Goal: Information Seeking & Learning: Check status

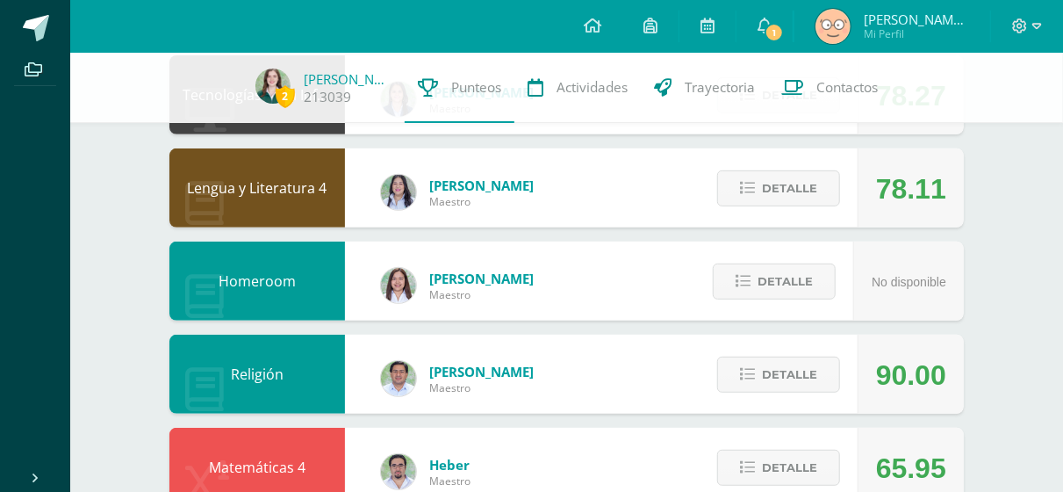
scroll to position [306, 0]
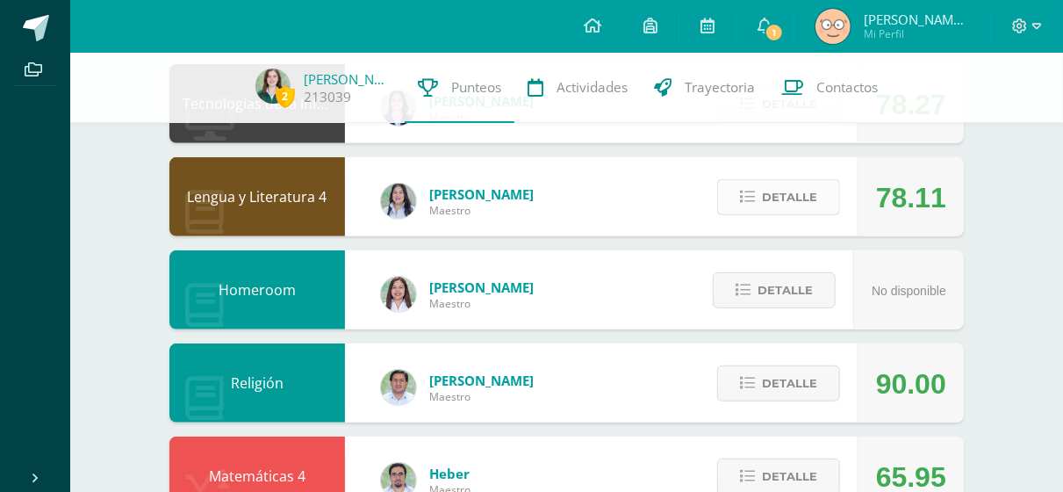
click at [751, 206] on button "Detalle" at bounding box center [778, 197] width 123 height 36
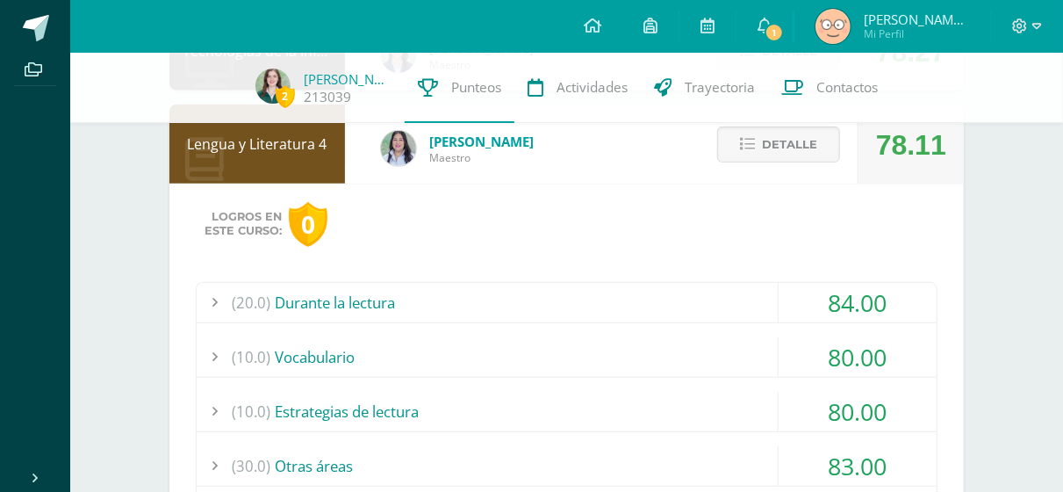
scroll to position [321, 0]
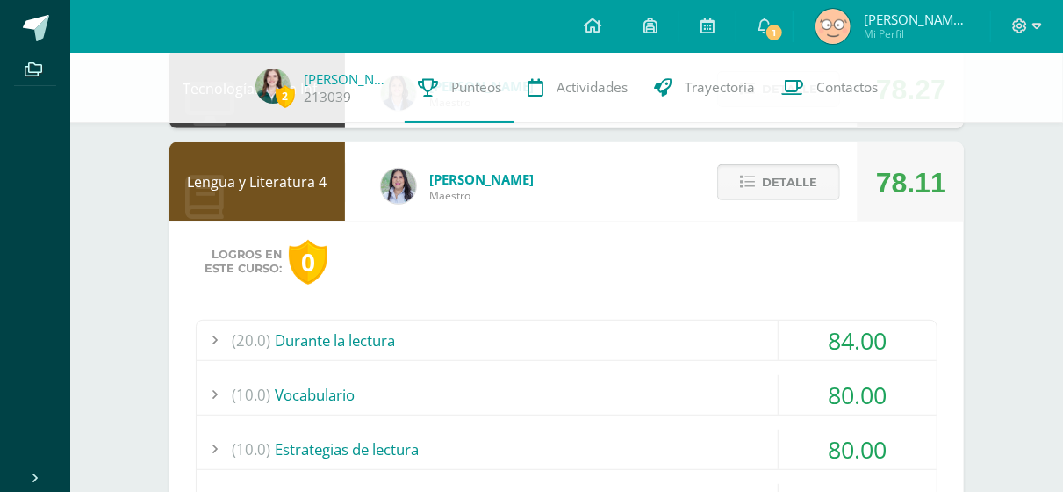
click at [789, 177] on span "Detalle" at bounding box center [789, 182] width 55 height 32
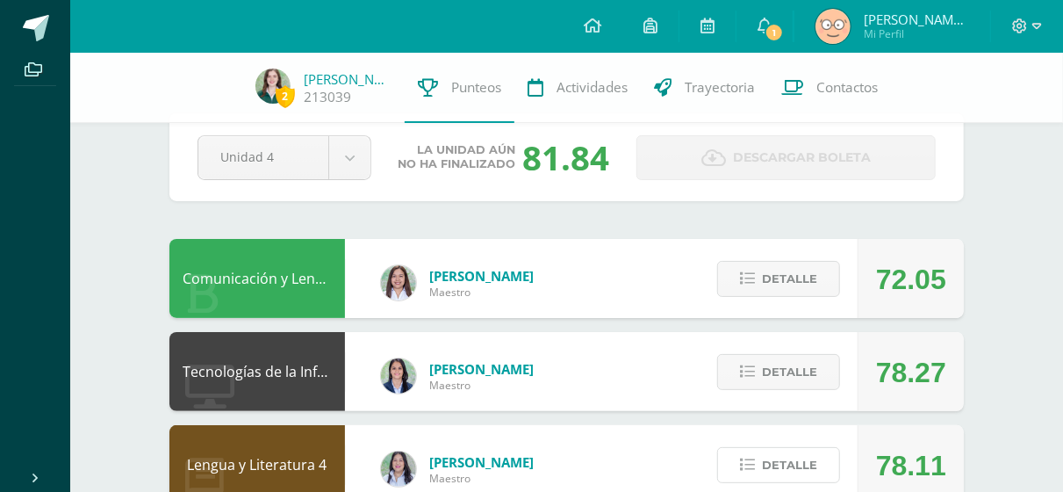
scroll to position [37, 0]
click at [793, 289] on span "Detalle" at bounding box center [789, 279] width 55 height 32
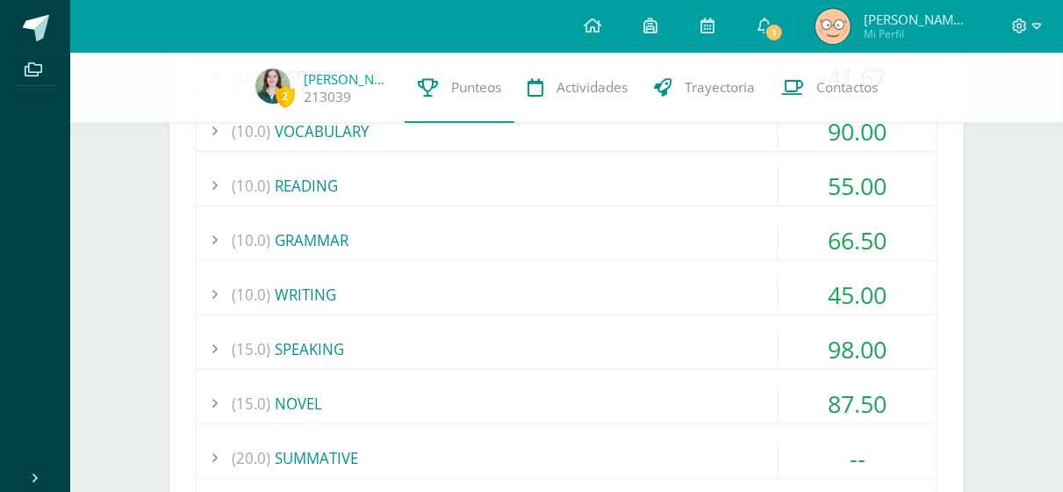
scroll to position [397, 0]
click at [770, 261] on div "(10.0) LISTENING 41.67 LISTENING SKILL 4-EXERCISE 1 25.00" at bounding box center [567, 316] width 742 height 518
click at [758, 245] on div "(10.0) GRAMMAR" at bounding box center [567, 241] width 740 height 40
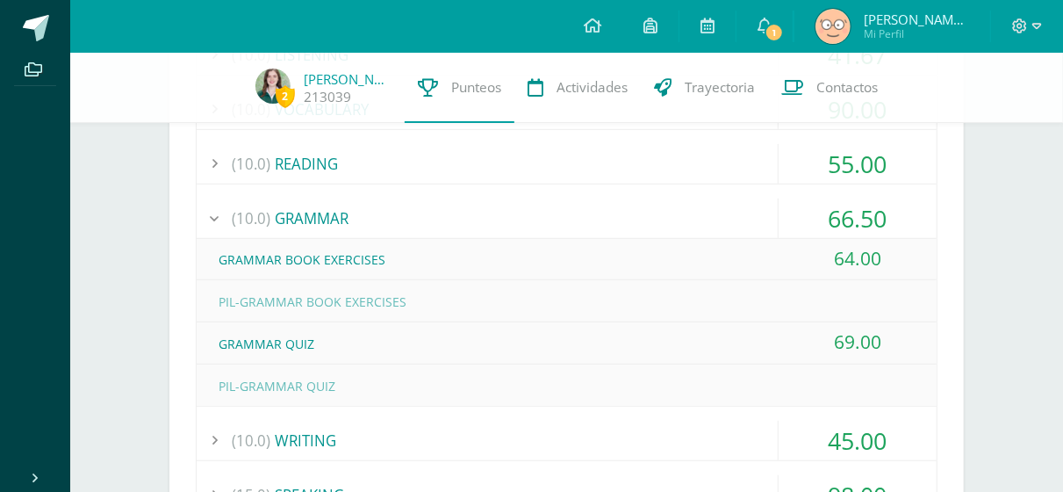
scroll to position [421, 0]
click at [720, 219] on div "(10.0) GRAMMAR" at bounding box center [567, 218] width 740 height 40
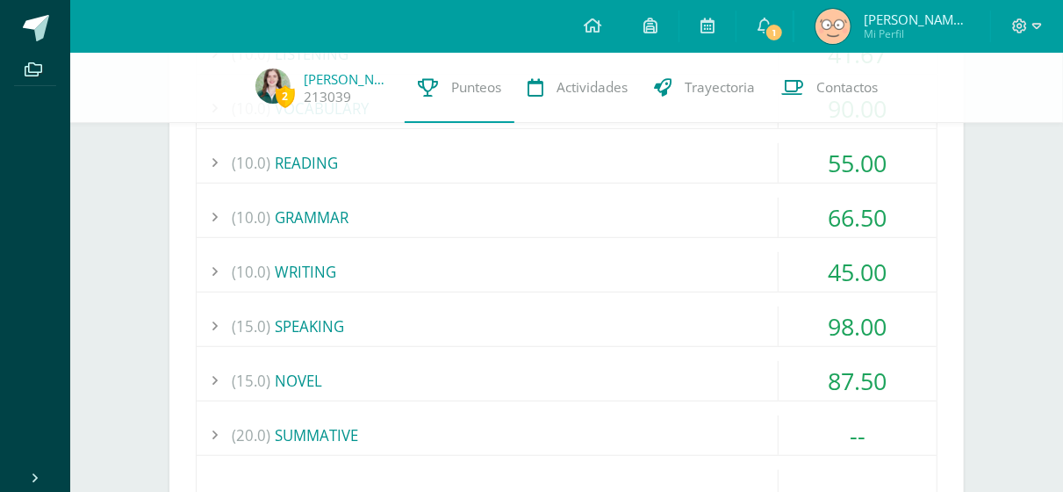
click at [669, 323] on div "(15.0) SPEAKING" at bounding box center [567, 326] width 740 height 40
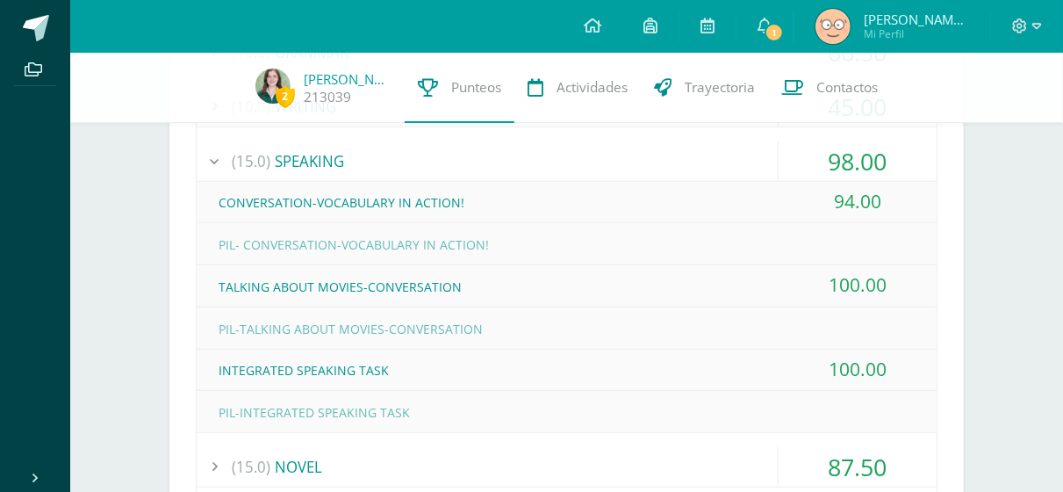
scroll to position [530, 0]
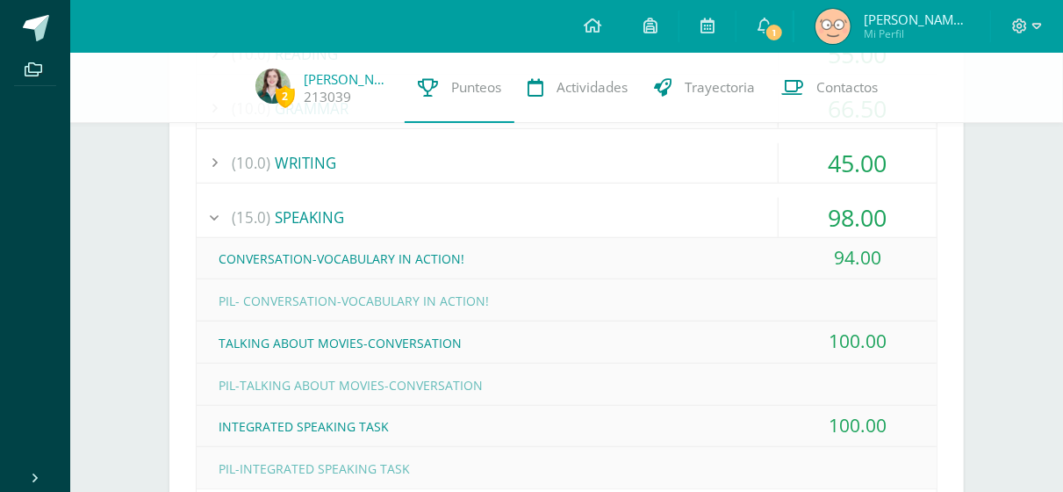
click at [624, 220] on div "(15.0) SPEAKING" at bounding box center [567, 218] width 740 height 40
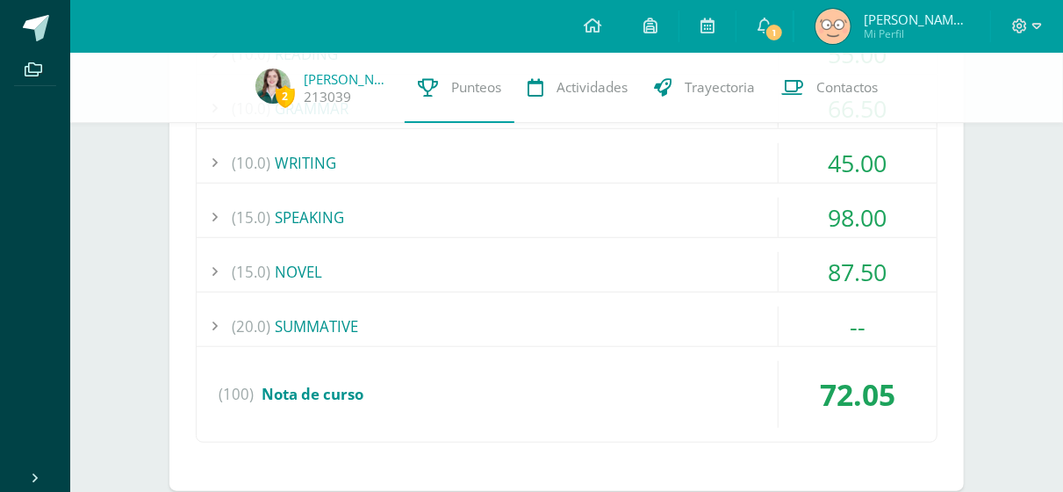
click at [383, 315] on div "(20.0) SUMMATIVE" at bounding box center [567, 326] width 740 height 40
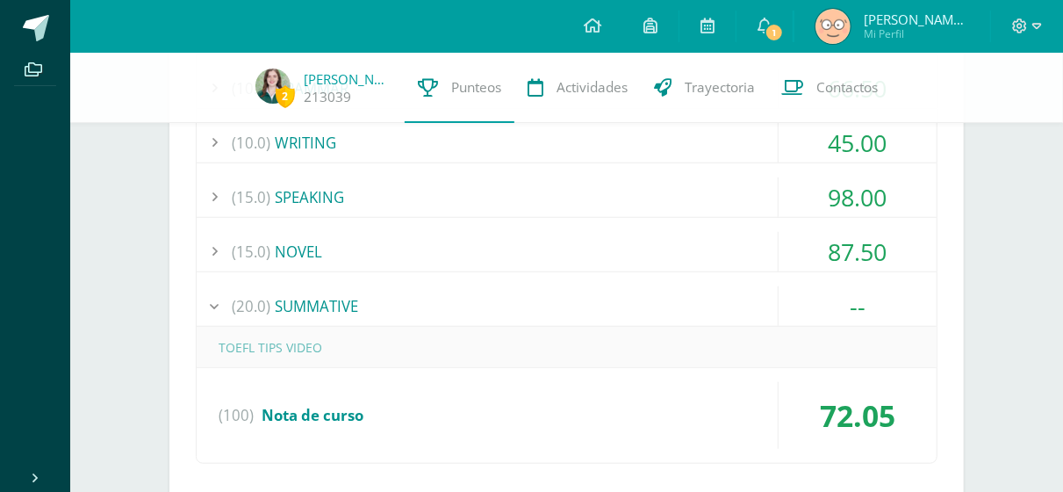
scroll to position [551, 0]
click at [387, 303] on div "(20.0) SUMMATIVE" at bounding box center [567, 305] width 740 height 40
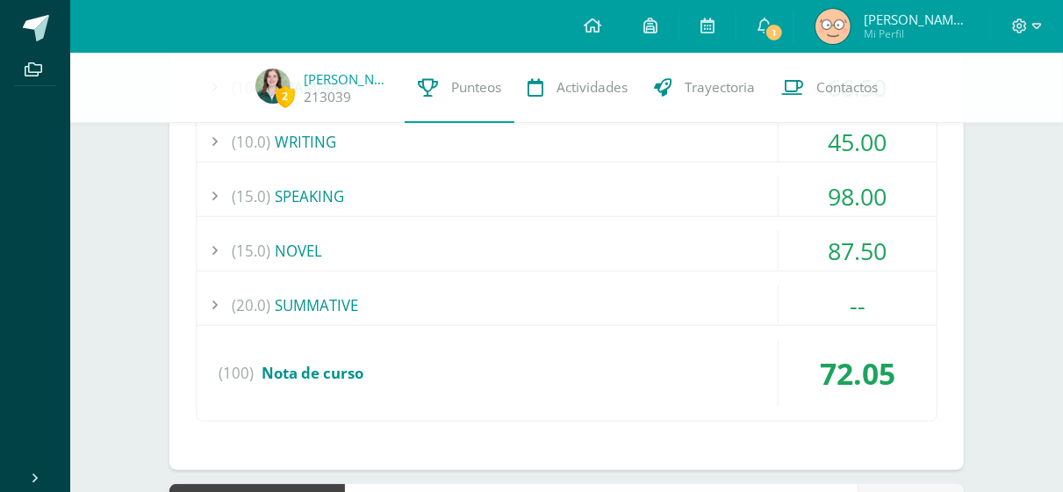
click at [1034, 36] on div at bounding box center [1027, 26] width 72 height 53
click at [1025, 23] on icon at bounding box center [1021, 26] width 16 height 16
click at [941, 123] on link "Cerrar sesión" at bounding box center [973, 119] width 139 height 25
